Goal: Obtain resource: Obtain resource

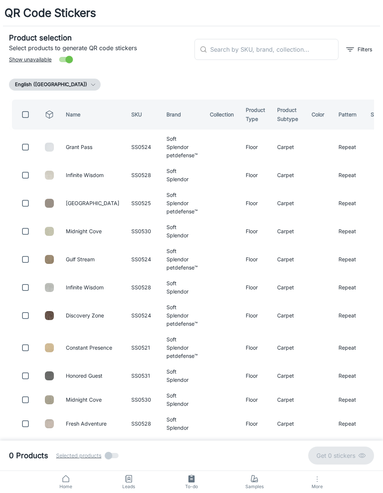
click at [302, 43] on input "text" at bounding box center [274, 49] width 128 height 21
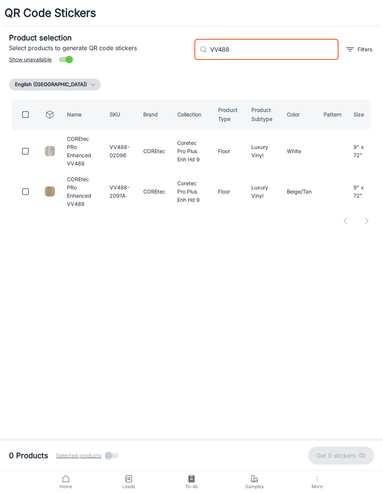
type input "VV488"
click at [21, 190] on input "checkbox" at bounding box center [25, 191] width 15 height 15
checkbox input "true"
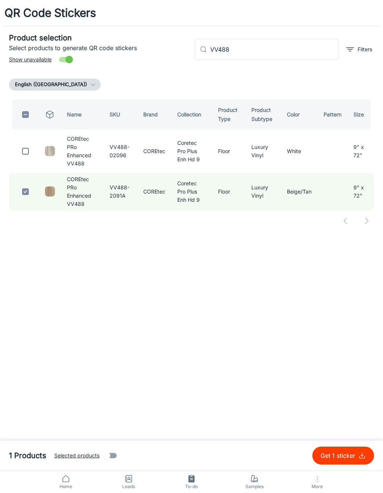
click at [302, 52] on input "VV488" at bounding box center [274, 49] width 128 height 21
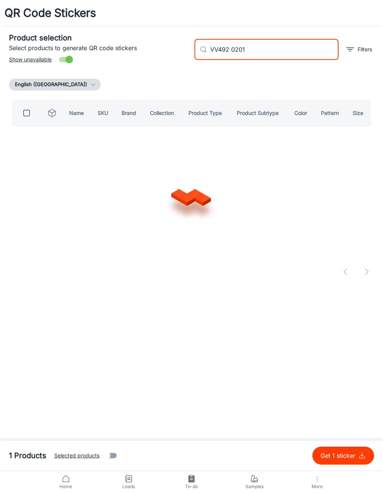
type input "VV492 02012"
checkbox input "true"
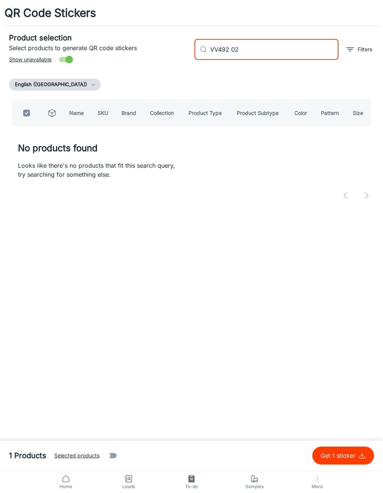
type input "VV492 0"
checkbox input "false"
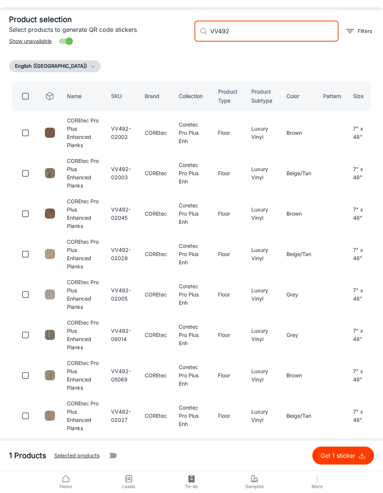
scroll to position [13, 0]
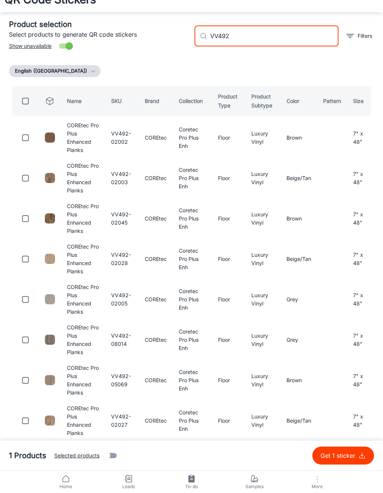
type input "VV492"
click at [23, 179] on input "checkbox" at bounding box center [25, 178] width 15 height 15
checkbox input "true"
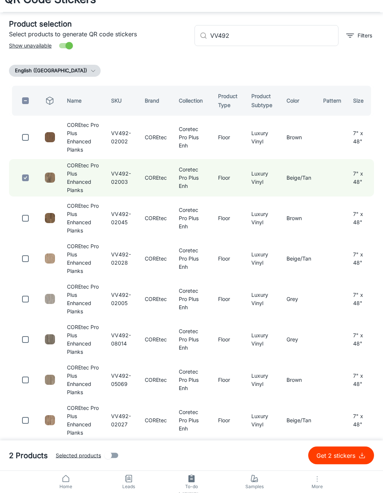
scroll to position [14, 0]
click at [296, 34] on input "VV492" at bounding box center [274, 35] width 128 height 21
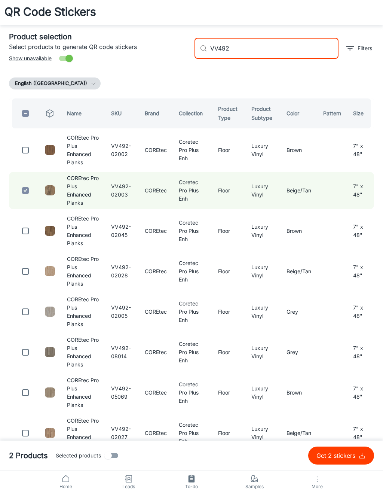
scroll to position [0, 0]
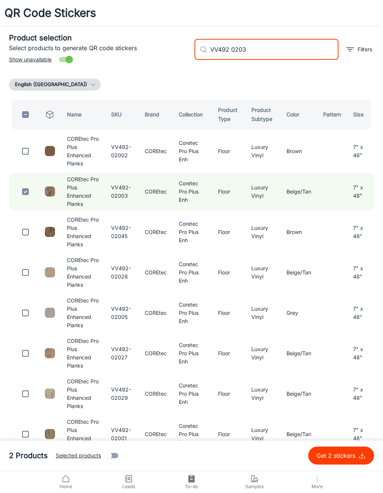
type input "VV492 02030"
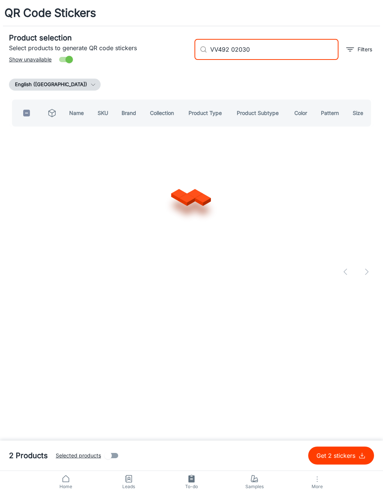
checkbox input "true"
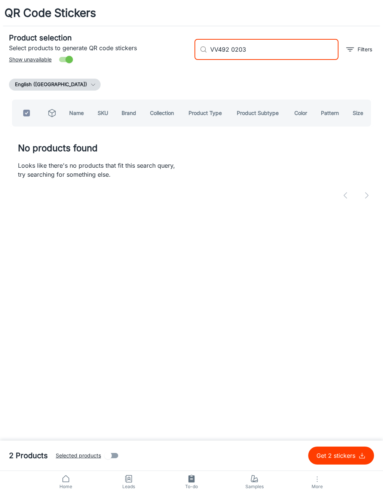
type input "VV492 020"
checkbox input "false"
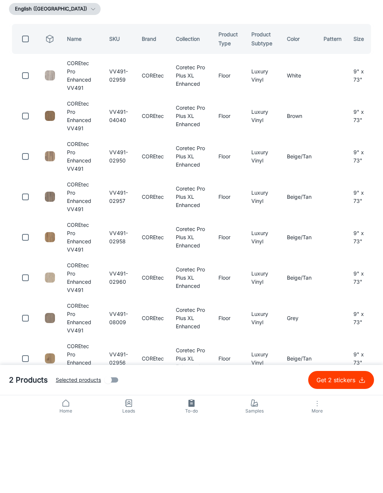
type input "VV491"
click at [21, 427] on input "checkbox" at bounding box center [25, 434] width 15 height 15
checkbox input "true"
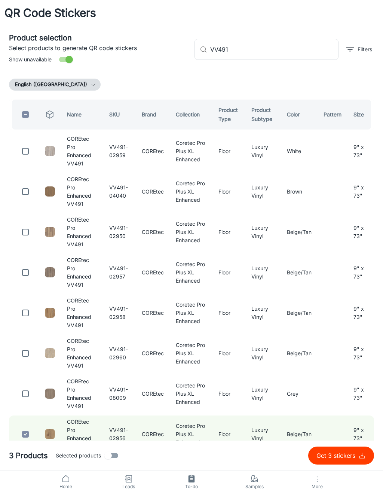
click at [276, 44] on input "VV491" at bounding box center [274, 49] width 128 height 21
click at [314, 47] on input "VV491" at bounding box center [274, 49] width 128 height 21
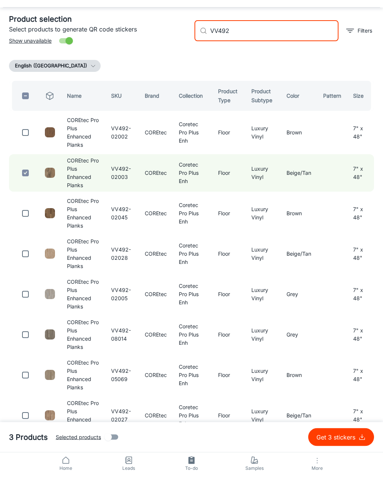
type input "VV492"
click at [29, 144] on input "checkbox" at bounding box center [25, 151] width 15 height 15
checkbox input "true"
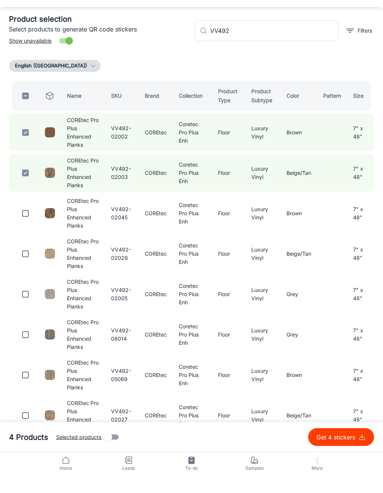
scroll to position [19, 0]
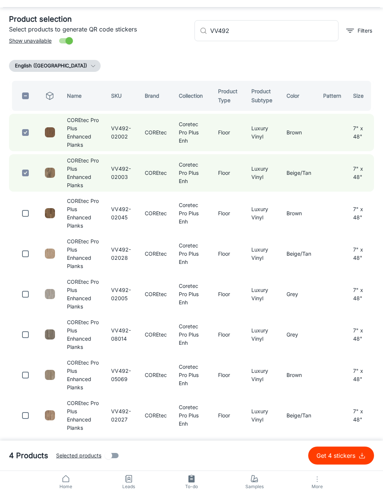
click at [302, 30] on input "VV492" at bounding box center [274, 30] width 128 height 21
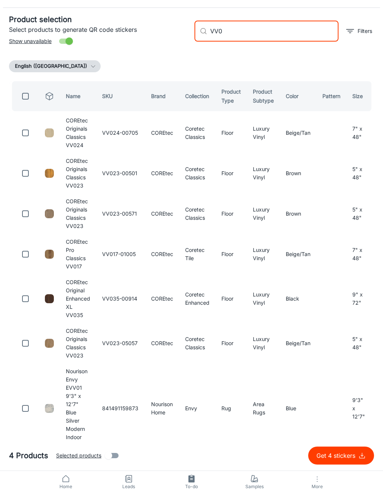
scroll to position [0, 0]
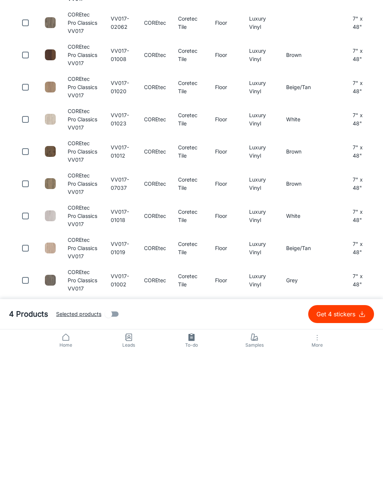
type input "VV017"
click at [26, 350] on input "checkbox" at bounding box center [25, 357] width 15 height 15
checkbox input "true"
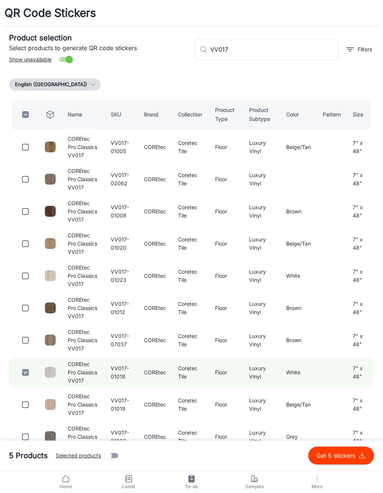
click at [284, 50] on input "VV017" at bounding box center [274, 49] width 128 height 21
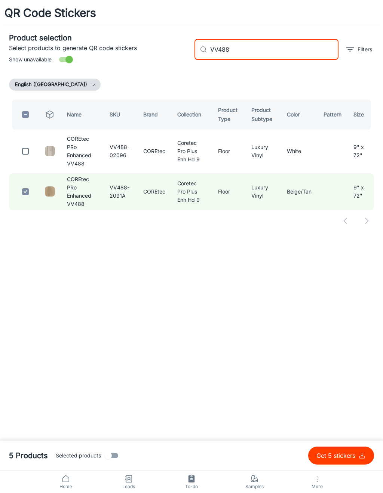
type input "VV488"
click at [24, 152] on input "checkbox" at bounding box center [25, 151] width 15 height 15
checkbox input "true"
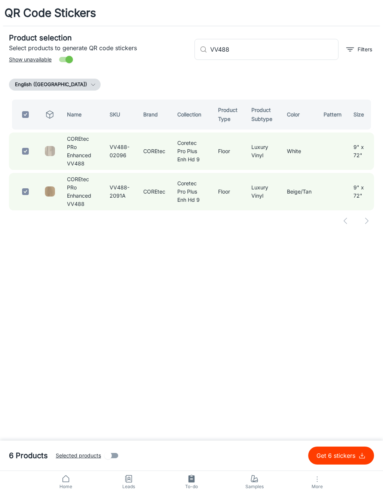
checkbox input "true"
click at [296, 54] on input "VV488" at bounding box center [274, 49] width 128 height 21
type input "VV"
checkbox input "false"
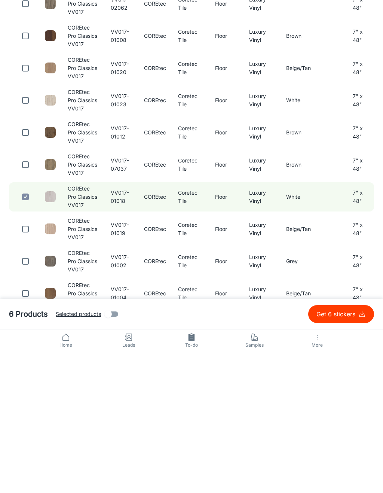
scroll to position [34, 0]
type input "VV017"
click at [25, 266] on input "checkbox" at bounding box center [25, 273] width 15 height 15
checkbox input "true"
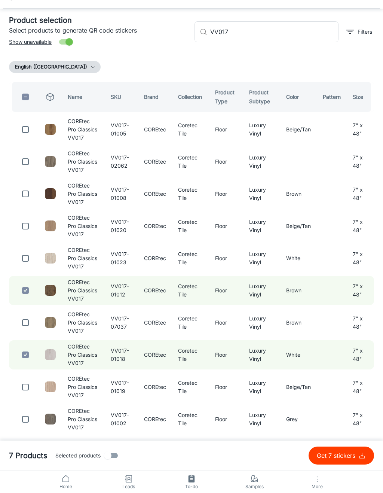
scroll to position [0, 0]
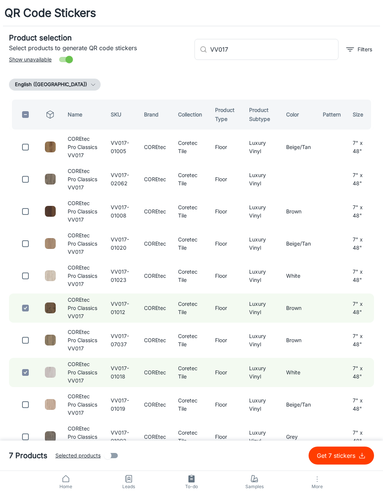
click at [302, 51] on input "VV017" at bounding box center [274, 49] width 128 height 21
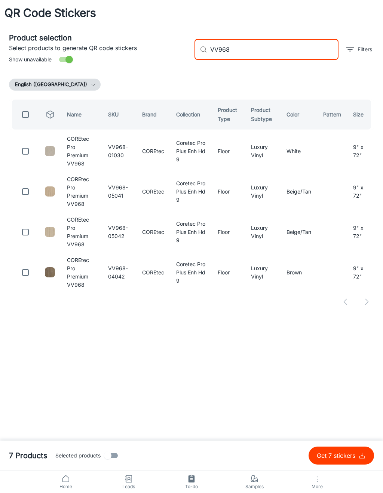
type input "VV968"
click at [26, 265] on input "checkbox" at bounding box center [25, 272] width 15 height 15
checkbox input "true"
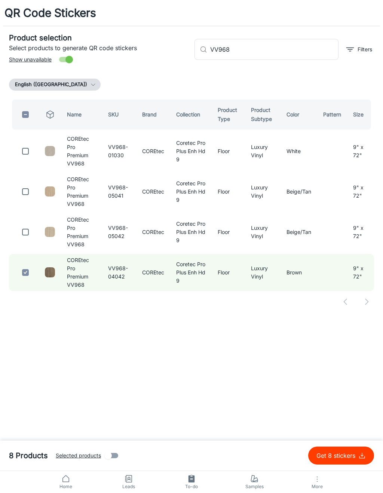
click at [303, 43] on input "VV968" at bounding box center [274, 49] width 128 height 21
click at [321, 49] on input "VV968" at bounding box center [274, 49] width 128 height 21
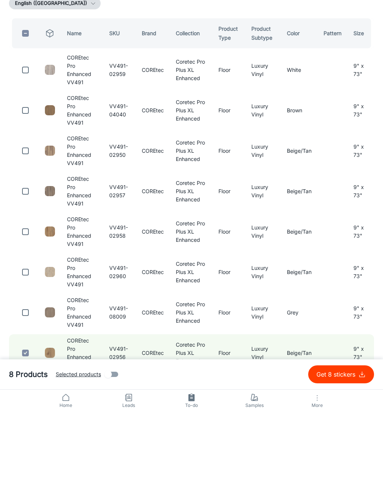
click at [320, 415] on td at bounding box center [333, 433] width 30 height 37
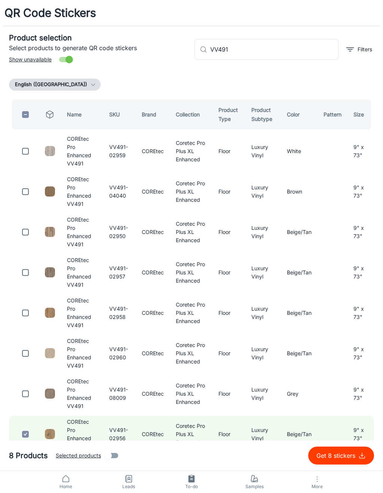
click at [294, 50] on input "VV491" at bounding box center [274, 49] width 128 height 21
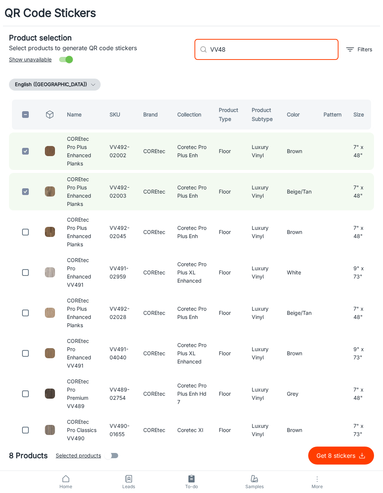
type input "VV488"
checkbox input "true"
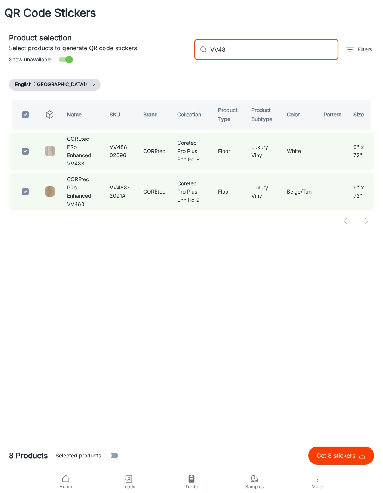
type input "VV4"
checkbox input "false"
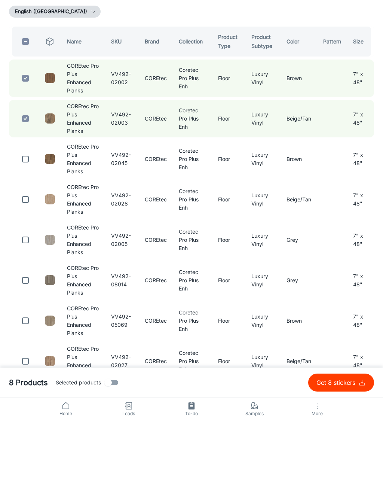
type input "VV492"
click at [24, 265] on input "checkbox" at bounding box center [25, 272] width 15 height 15
checkbox input "true"
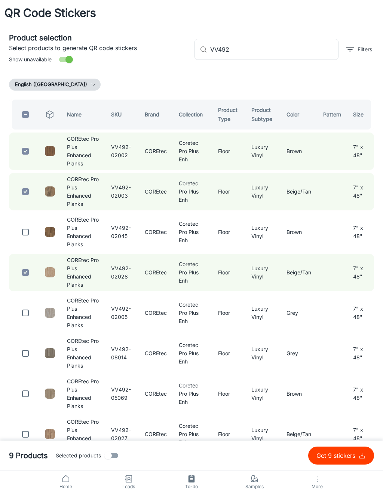
click at [300, 50] on input "VV492" at bounding box center [274, 49] width 128 height 21
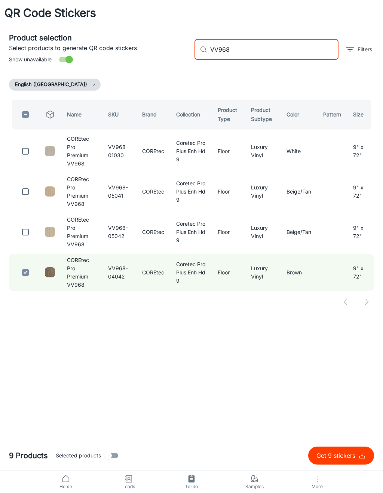
type input "VV968"
click at [22, 152] on input "checkbox" at bounding box center [25, 151] width 15 height 15
checkbox input "true"
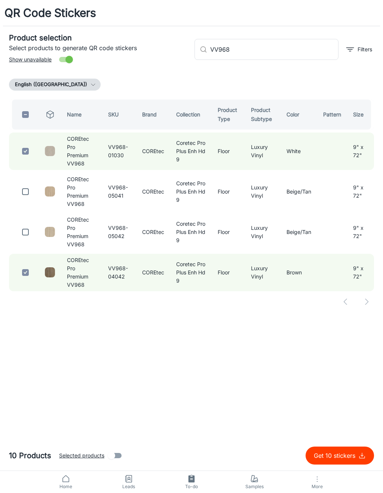
click at [289, 46] on input "VV968" at bounding box center [274, 49] width 128 height 21
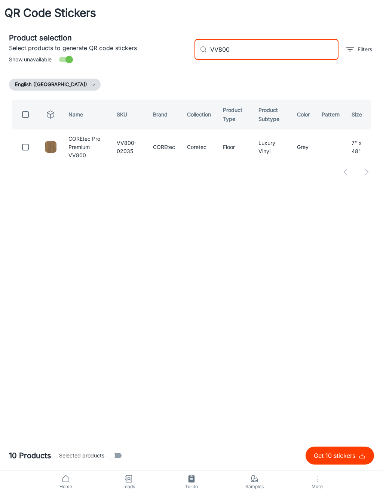
type input "VV800"
click at [29, 143] on input "checkbox" at bounding box center [25, 147] width 15 height 15
checkbox input "true"
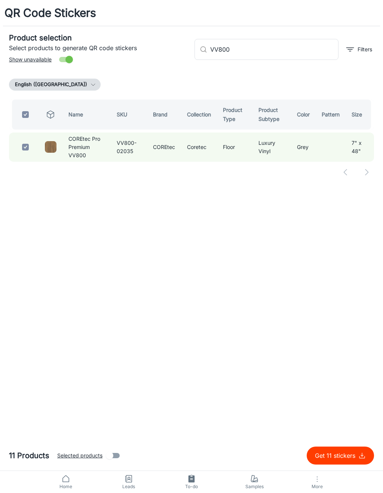
click at [303, 48] on input "VV800" at bounding box center [274, 49] width 128 height 21
type input "VV"
checkbox input "false"
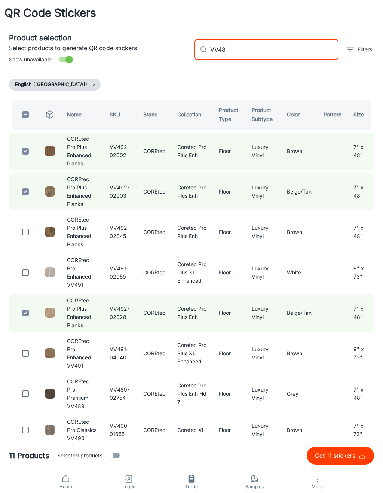
type input "VV488"
checkbox input "true"
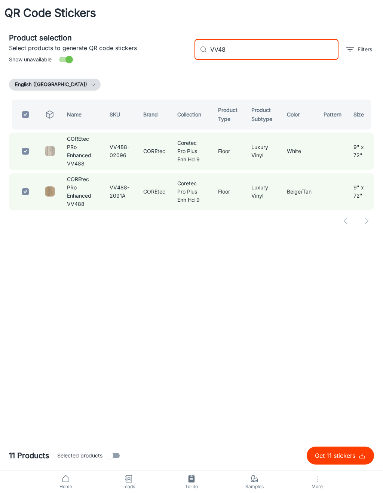
type input "VV4"
checkbox input "false"
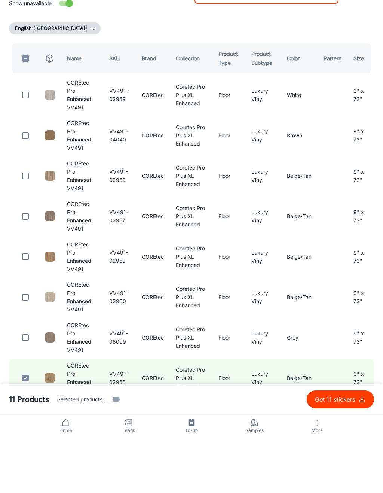
type input "VV491"
click at [30, 305] on input "checkbox" at bounding box center [25, 312] width 15 height 15
checkbox input "true"
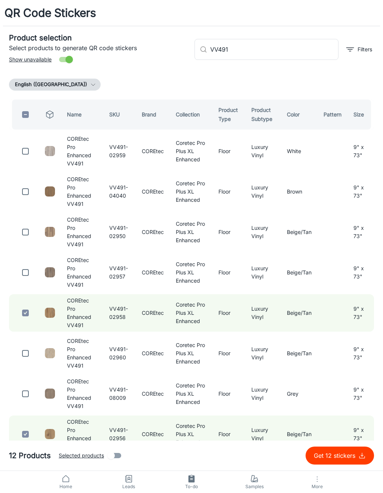
click at [283, 48] on input "VV491" at bounding box center [274, 49] width 128 height 21
type input "VV491"
click at [25, 224] on input "checkbox" at bounding box center [25, 231] width 15 height 15
checkbox input "true"
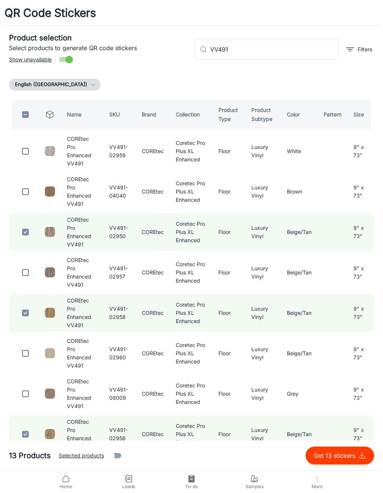
click at [297, 51] on input "VV491" at bounding box center [274, 49] width 128 height 21
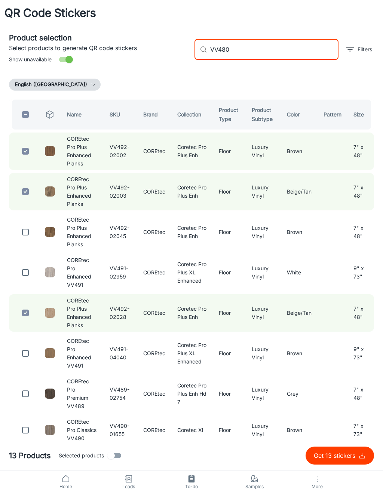
type input "VV480"
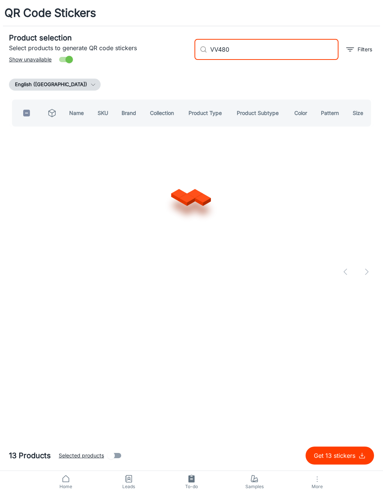
checkbox input "true"
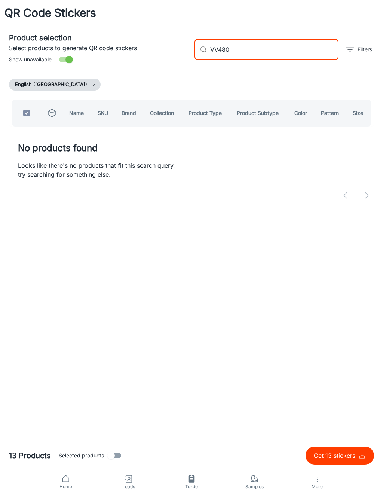
type input "VV48"
checkbox input "false"
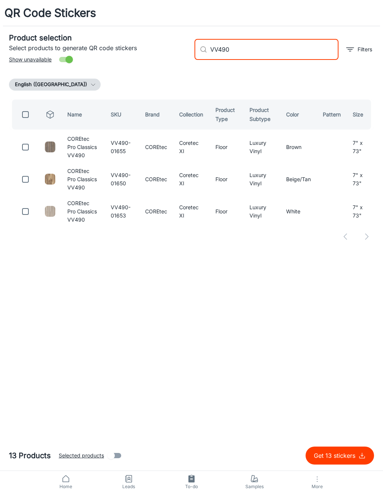
type input "VV490"
click at [31, 213] on input "checkbox" at bounding box center [25, 211] width 15 height 15
checkbox input "true"
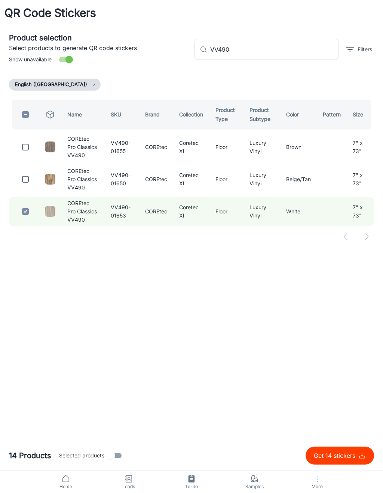
click at [296, 48] on input "VV490" at bounding box center [274, 49] width 128 height 21
click at [297, 46] on input "VV490" at bounding box center [274, 49] width 128 height 21
click at [31, 181] on input "checkbox" at bounding box center [25, 179] width 15 height 15
checkbox input "true"
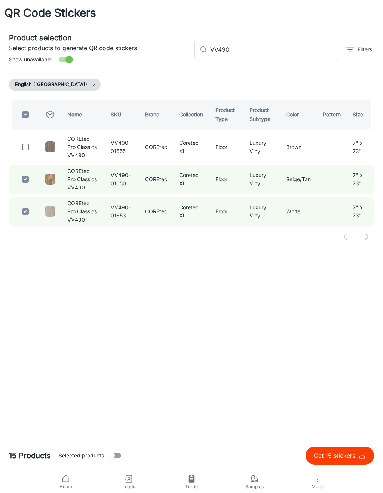
click at [303, 49] on input "VV490" at bounding box center [274, 49] width 128 height 21
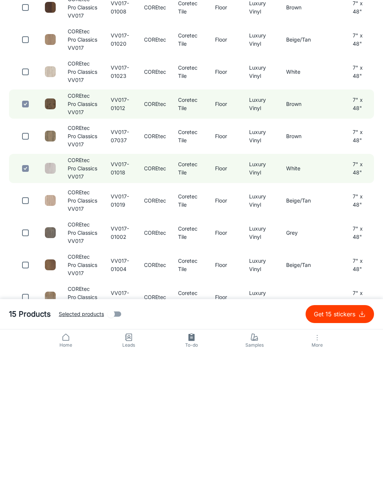
type input "VV017"
click at [22, 367] on input "checkbox" at bounding box center [25, 374] width 15 height 15
checkbox input "true"
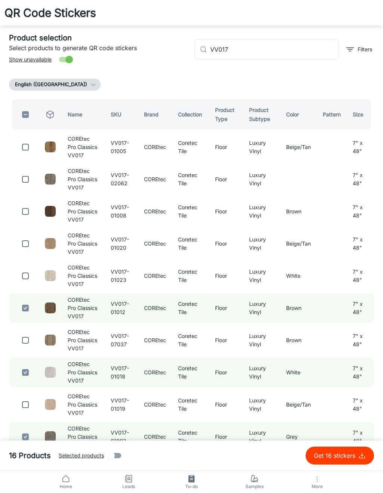
click at [310, 49] on input "VV017" at bounding box center [274, 49] width 128 height 21
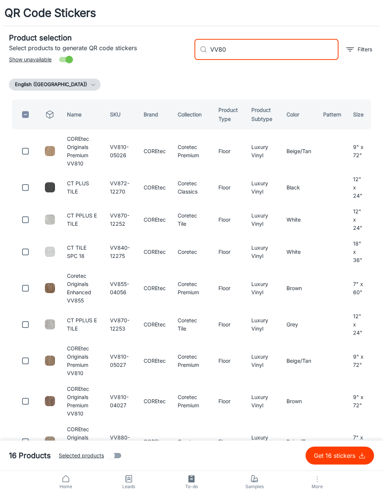
type input "VV800"
checkbox input "true"
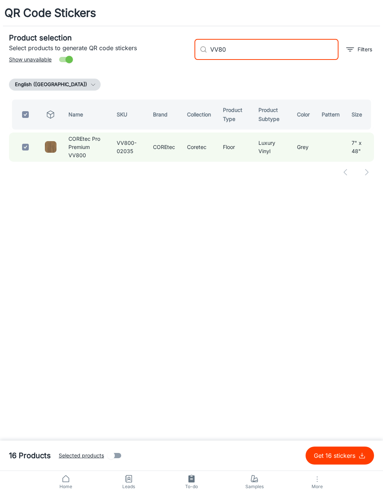
type input "VV8"
checkbox input "false"
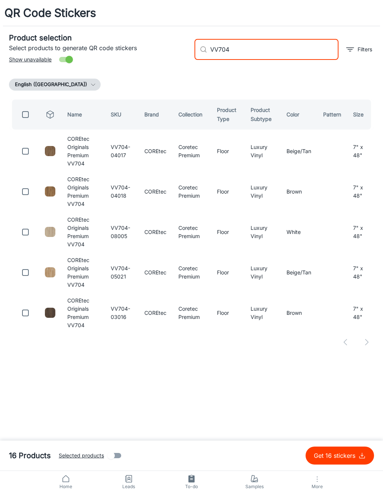
type input "VV704"
click at [25, 149] on input "checkbox" at bounding box center [25, 151] width 15 height 15
checkbox input "true"
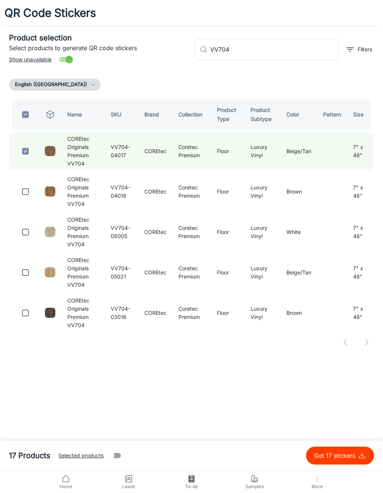
click at [304, 46] on input "VV704" at bounding box center [274, 49] width 128 height 21
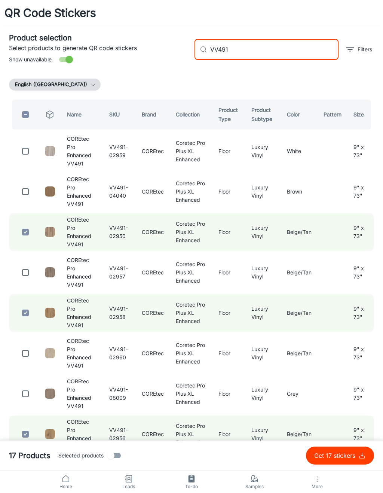
type input "VV491"
click at [26, 184] on input "checkbox" at bounding box center [25, 191] width 15 height 15
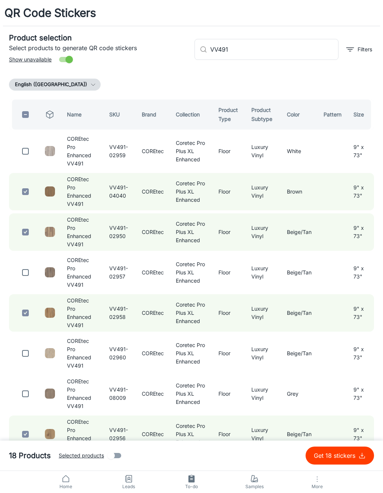
click at [356, 454] on p "Get 18 stickers" at bounding box center [336, 455] width 45 height 9
checkbox input "false"
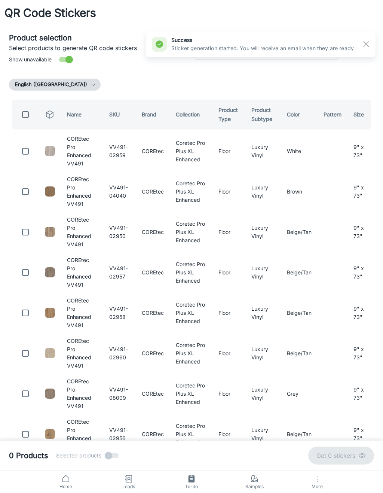
click at [362, 42] on icon "button" at bounding box center [366, 44] width 9 height 9
click at [305, 52] on input "VV491" at bounding box center [274, 49] width 128 height 21
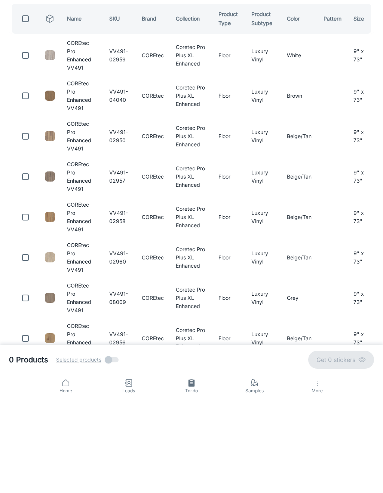
click at [22, 346] on input "checkbox" at bounding box center [25, 353] width 15 height 15
checkbox input "true"
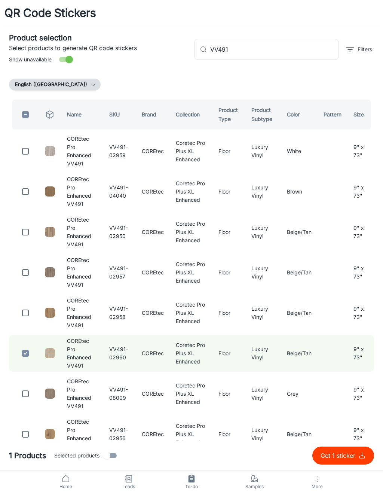
click at [308, 46] on input "VV491" at bounding box center [274, 49] width 128 height 21
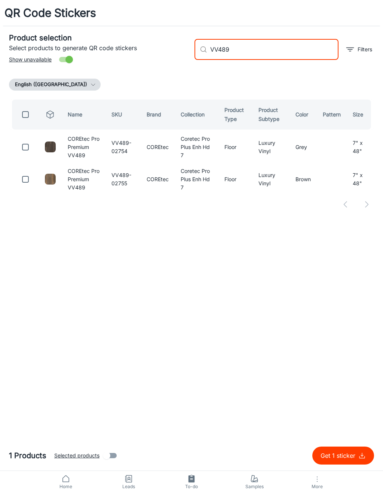
type input "VV489"
click at [22, 150] on input "checkbox" at bounding box center [25, 147] width 15 height 15
checkbox input "true"
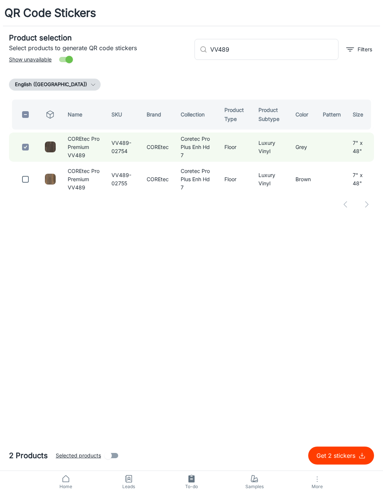
click at [282, 45] on input "VV489" at bounding box center [274, 49] width 128 height 21
click at [305, 46] on input "VV489" at bounding box center [274, 49] width 128 height 21
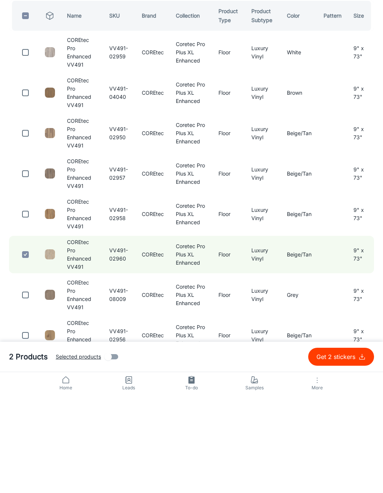
type input "VV491"
click at [26, 386] on input "checkbox" at bounding box center [25, 393] width 15 height 15
checkbox input "true"
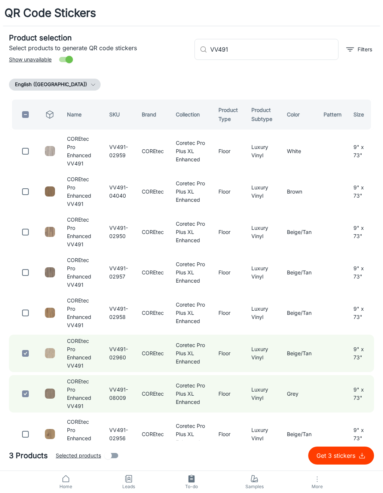
click at [296, 45] on input "VV491" at bounding box center [274, 49] width 128 height 21
click at [315, 48] on input "VV491" at bounding box center [274, 49] width 128 height 21
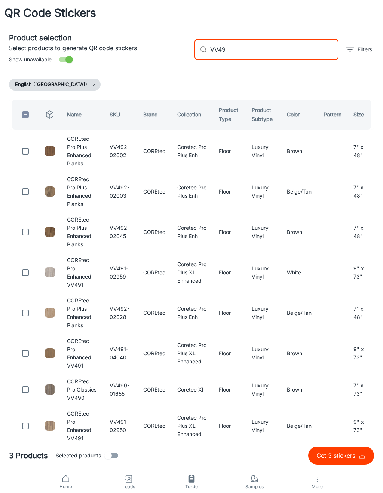
type input "VV491"
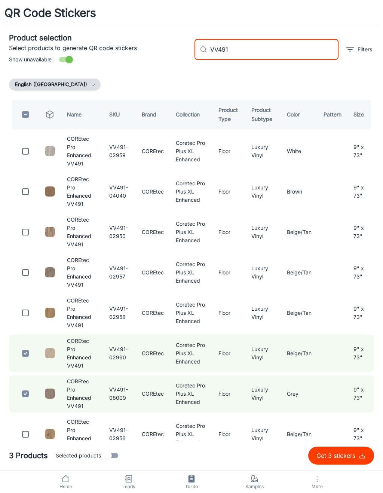
click at [26, 150] on input "checkbox" at bounding box center [25, 151] width 15 height 15
checkbox input "true"
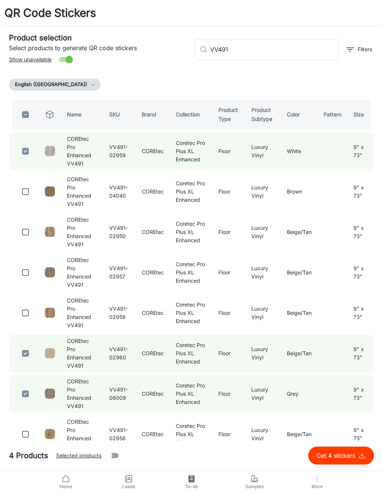
click at [298, 47] on input "VV491" at bounding box center [274, 49] width 128 height 21
type input "VV491"
click at [25, 265] on input "checkbox" at bounding box center [25, 272] width 15 height 15
checkbox input "true"
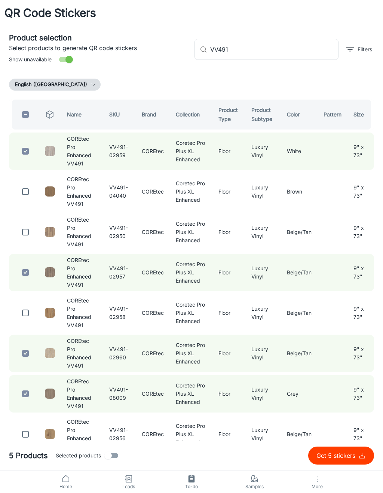
click at [299, 45] on input "VV491" at bounding box center [274, 49] width 128 height 21
click at [307, 46] on input "VV491" at bounding box center [274, 49] width 128 height 21
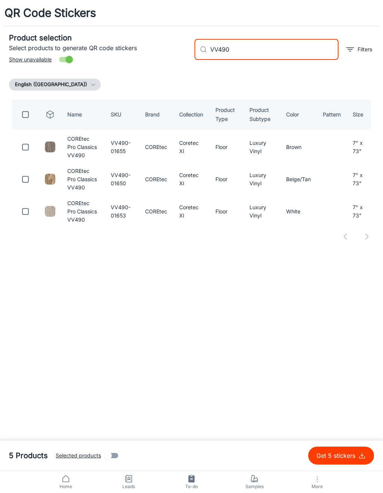
type input "VV490"
click at [24, 147] on input "checkbox" at bounding box center [25, 147] width 15 height 15
checkbox input "true"
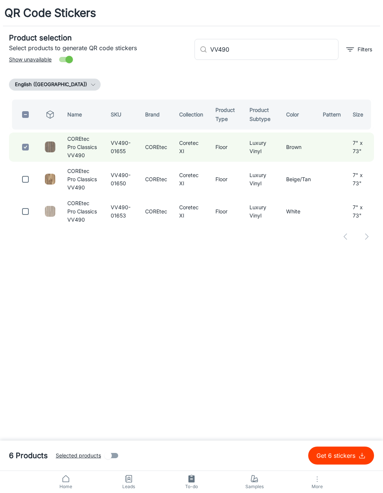
click at [298, 45] on input "VV490" at bounding box center [274, 49] width 128 height 21
click at [313, 39] on input "VV490" at bounding box center [274, 49] width 128 height 21
click at [305, 47] on input "VV490" at bounding box center [274, 49] width 128 height 21
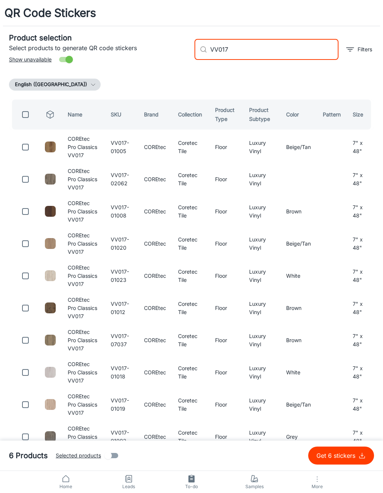
type input "VV017"
click at [31, 239] on input "checkbox" at bounding box center [25, 243] width 15 height 15
checkbox input "true"
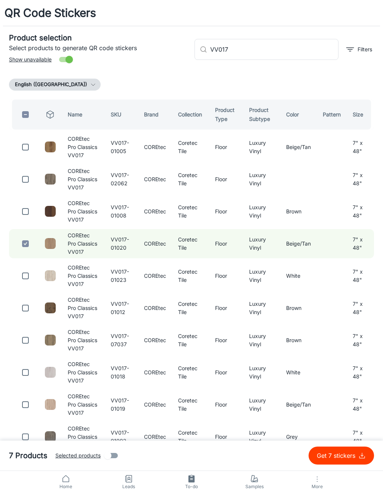
click at [292, 48] on input "VV017" at bounding box center [274, 49] width 128 height 21
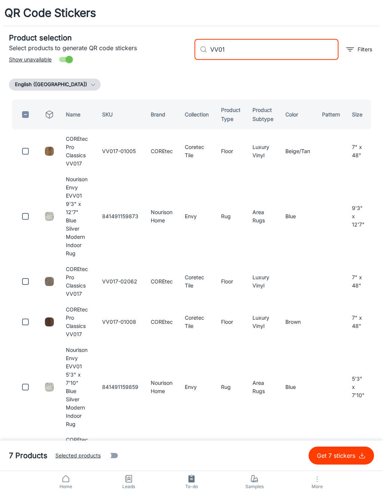
type input "VV017"
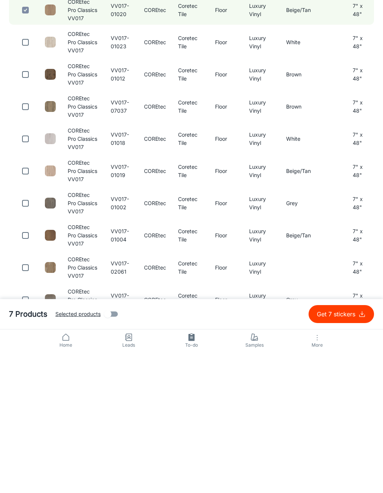
scroll to position [101, 0]
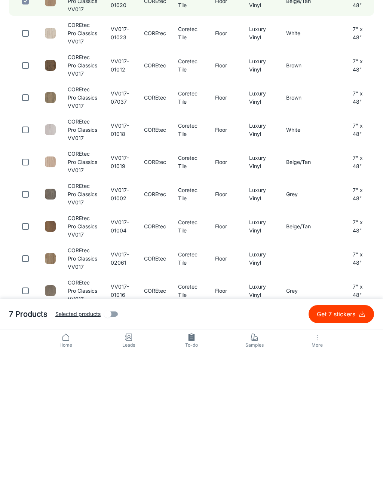
click at [25, 425] on input "checkbox" at bounding box center [25, 432] width 15 height 15
checkbox input "true"
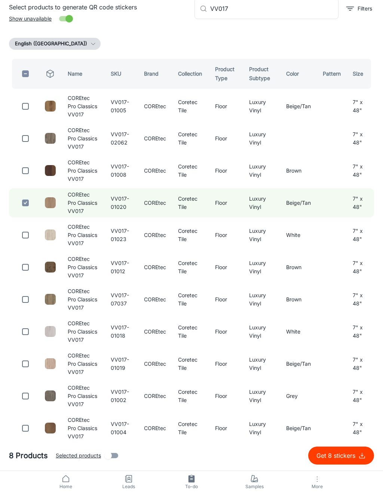
scroll to position [0, 0]
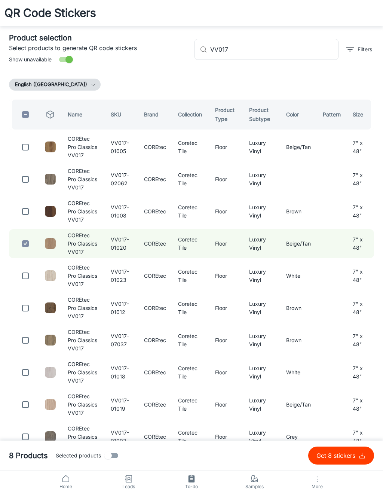
click at [300, 48] on input "VV017" at bounding box center [274, 49] width 128 height 21
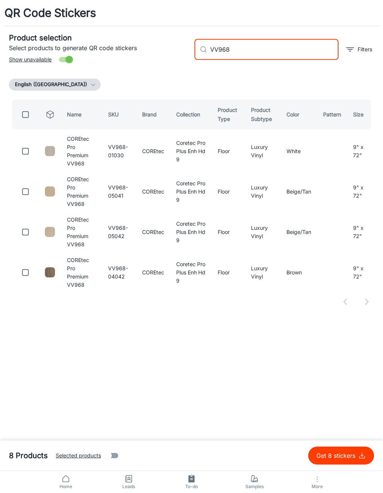
type input "VV968"
click at [30, 184] on input "checkbox" at bounding box center [25, 191] width 15 height 15
checkbox input "true"
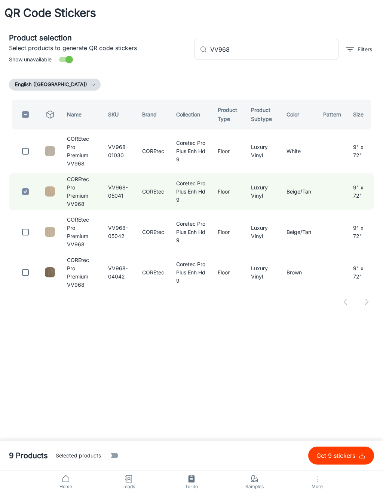
click at [309, 44] on input "VV968" at bounding box center [274, 49] width 128 height 21
click at [310, 53] on input "VV968" at bounding box center [274, 49] width 128 height 21
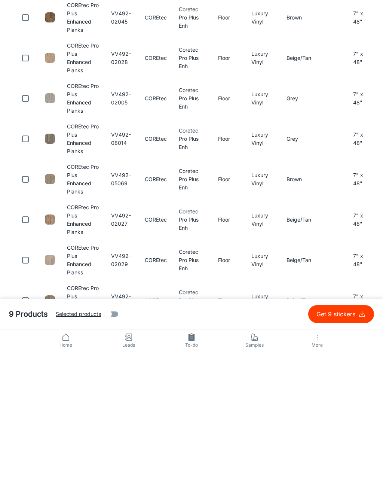
type input "VV492"
click at [23, 354] on input "checkbox" at bounding box center [25, 361] width 15 height 15
checkbox input "true"
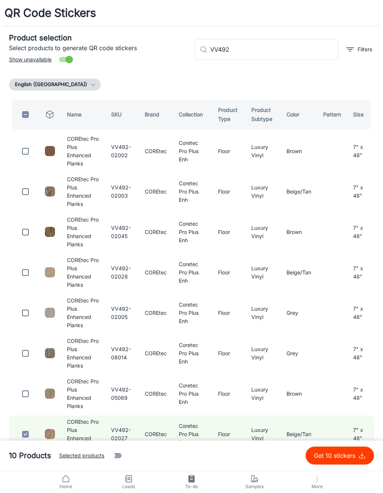
click at [309, 46] on input "VV492" at bounding box center [274, 49] width 128 height 21
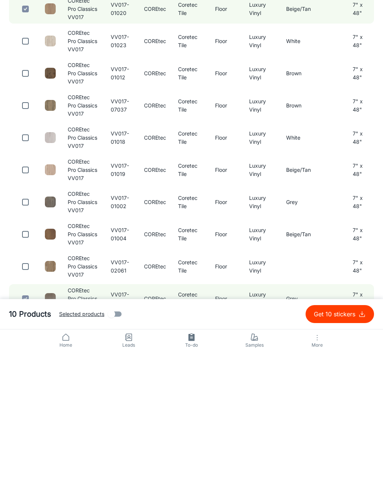
scroll to position [101, 0]
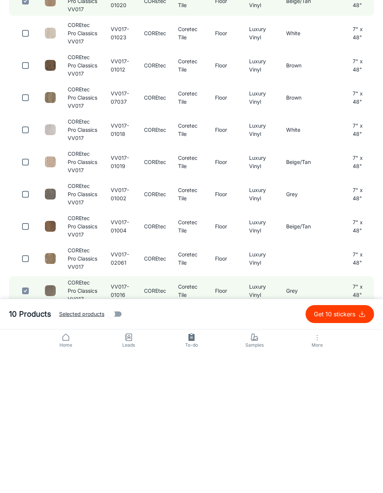
type input "VV017"
click at [26, 360] on input "checkbox" at bounding box center [25, 367] width 15 height 15
checkbox input "true"
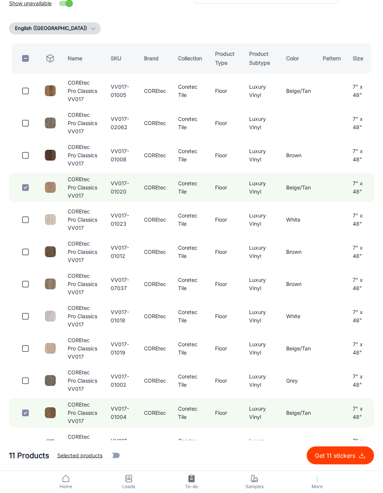
scroll to position [0, 0]
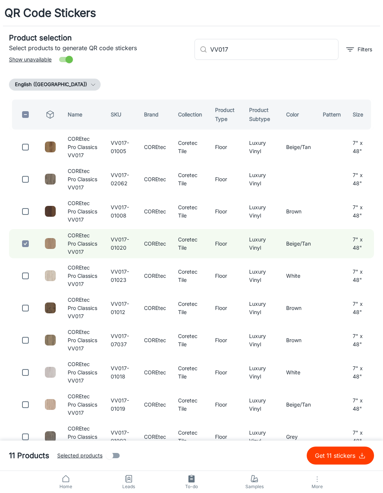
click at [297, 52] on input "VV017" at bounding box center [274, 49] width 128 height 21
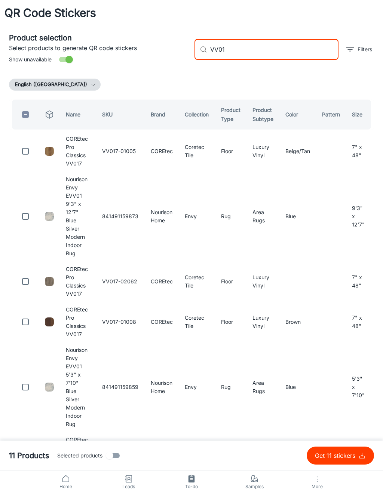
type input "VV017"
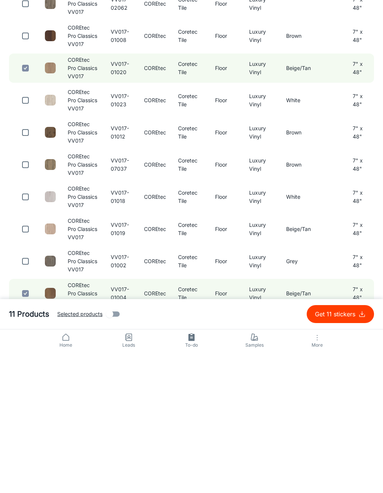
scroll to position [36, 0]
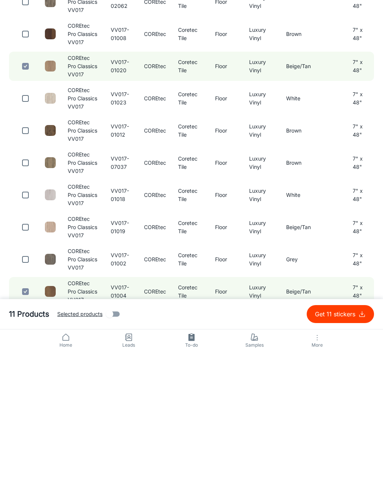
click at [25, 361] on input "checkbox" at bounding box center [25, 368] width 15 height 15
checkbox input "true"
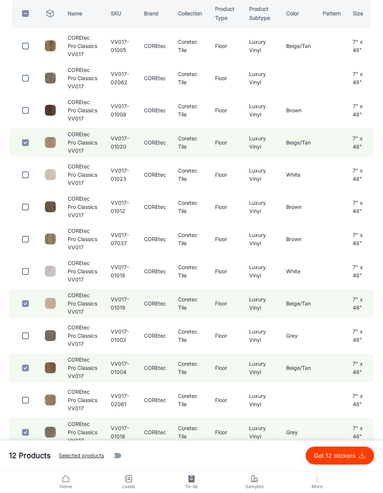
scroll to position [0, 0]
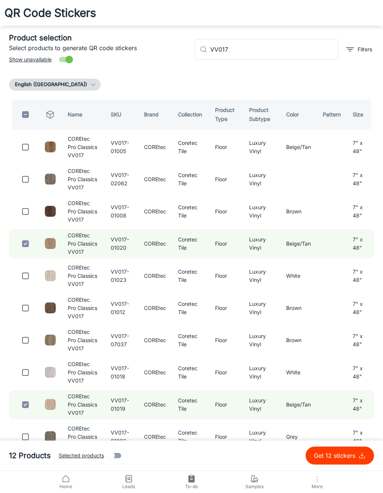
click at [312, 50] on input "VV017" at bounding box center [274, 49] width 128 height 21
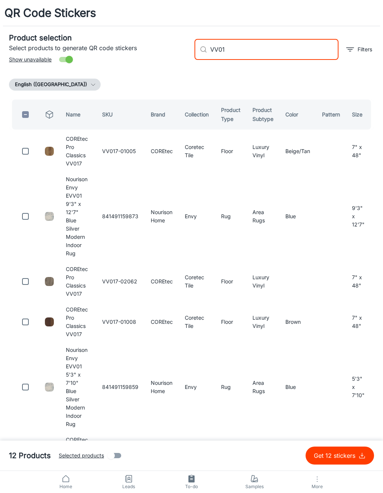
type input "VV017"
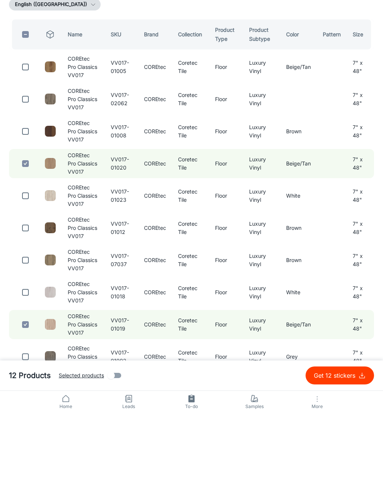
click at [27, 268] on input "checkbox" at bounding box center [25, 275] width 15 height 15
checkbox input "true"
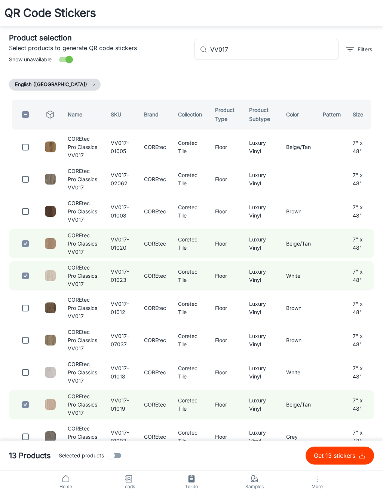
click at [298, 47] on input "VV017" at bounding box center [274, 49] width 128 height 21
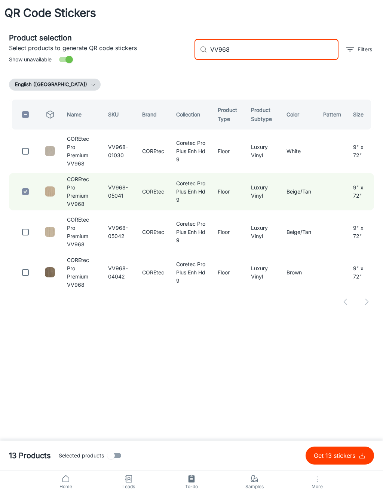
type input "VV968"
click at [33, 224] on input "checkbox" at bounding box center [25, 231] width 15 height 15
checkbox input "true"
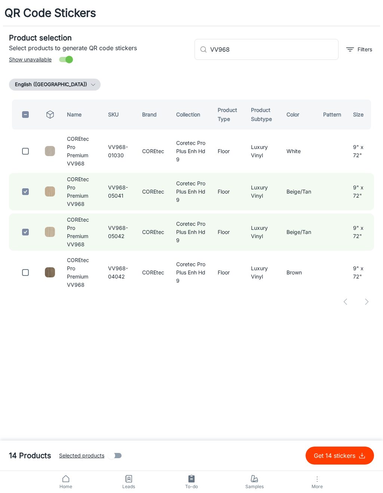
click at [295, 49] on input "VV968" at bounding box center [274, 49] width 128 height 21
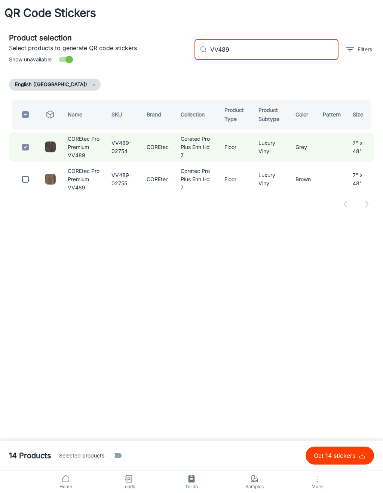
type input "VV489"
click at [31, 175] on input "checkbox" at bounding box center [25, 179] width 15 height 15
checkbox input "true"
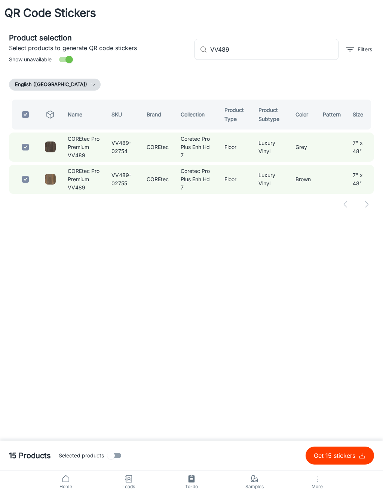
click at [294, 47] on input "VV489" at bounding box center [274, 49] width 128 height 21
type input "V"
checkbox input "false"
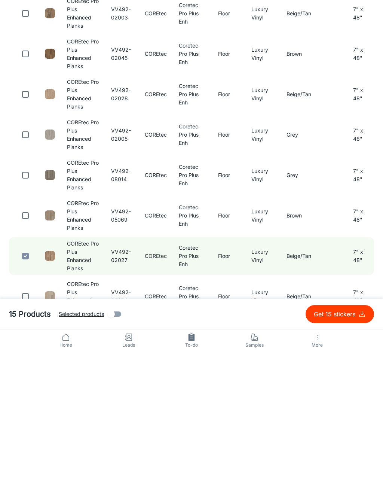
type input "VV492"
click at [25, 269] on input "checkbox" at bounding box center [25, 276] width 15 height 15
checkbox input "true"
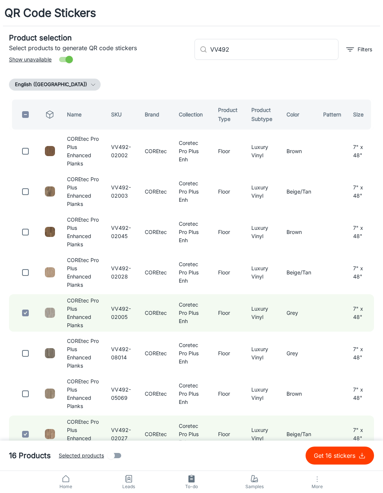
click at [310, 43] on input "VV492" at bounding box center [274, 49] width 128 height 21
click at [296, 55] on input "VV492" at bounding box center [274, 49] width 128 height 21
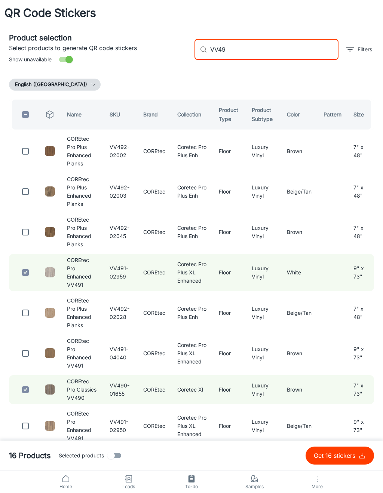
type input "VV492"
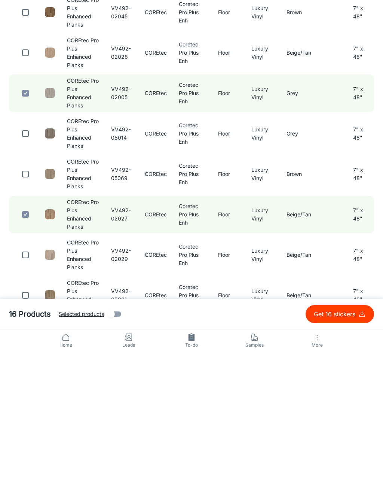
scroll to position [87, 0]
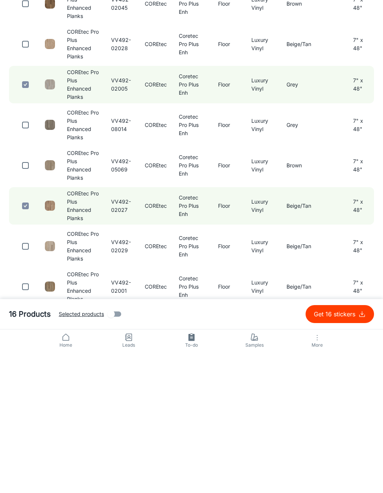
click at [27, 421] on input "checkbox" at bounding box center [25, 428] width 15 height 15
checkbox input "true"
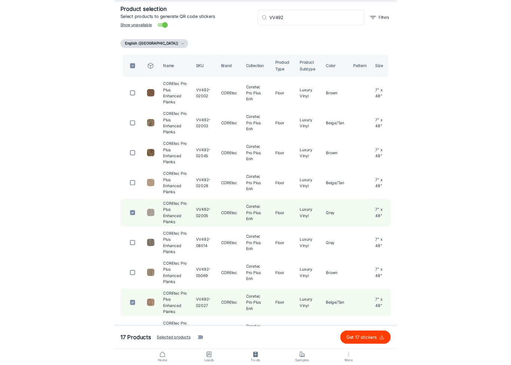
scroll to position [0, 0]
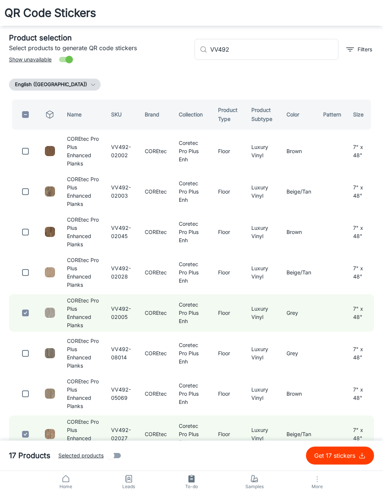
click at [314, 49] on input "VV492" at bounding box center [274, 49] width 128 height 21
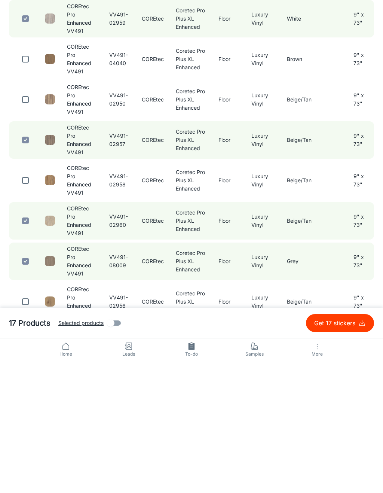
type input "VV491"
click at [30, 427] on input "checkbox" at bounding box center [25, 434] width 15 height 15
checkbox input "true"
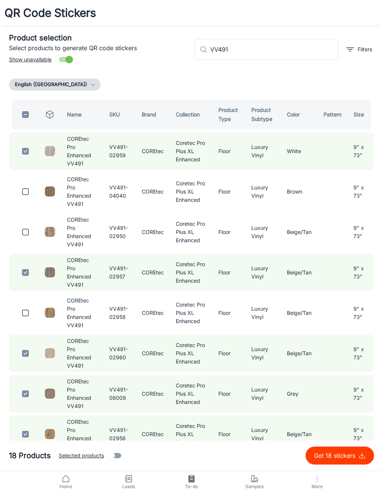
click at [346, 452] on p "Get 18 stickers" at bounding box center [336, 455] width 45 height 9
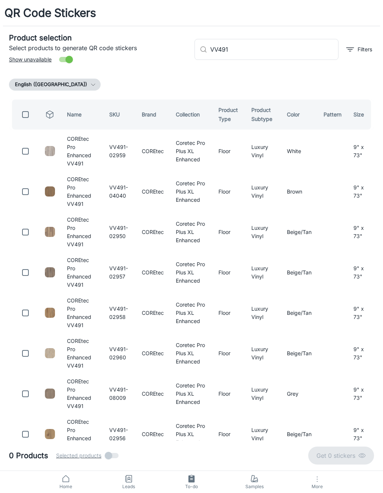
checkbox input "false"
